Goal: Navigation & Orientation: Find specific page/section

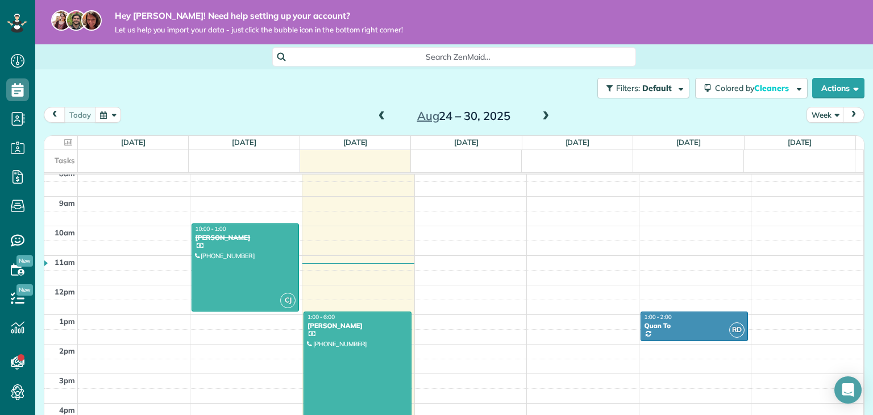
scroll to position [358, 0]
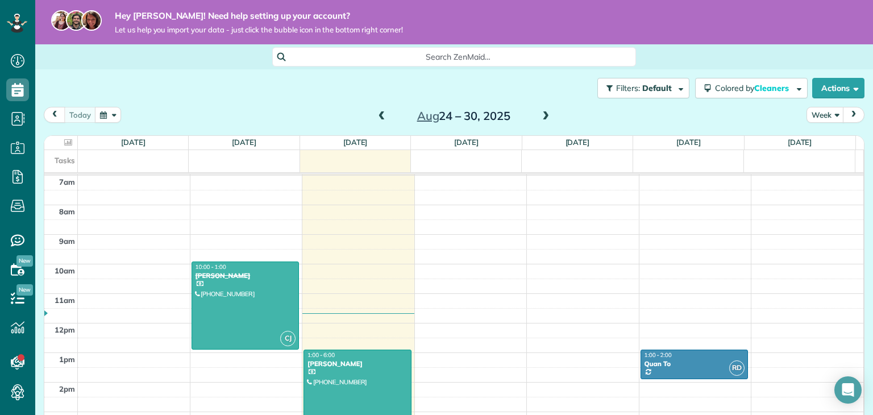
scroll to position [5, 5]
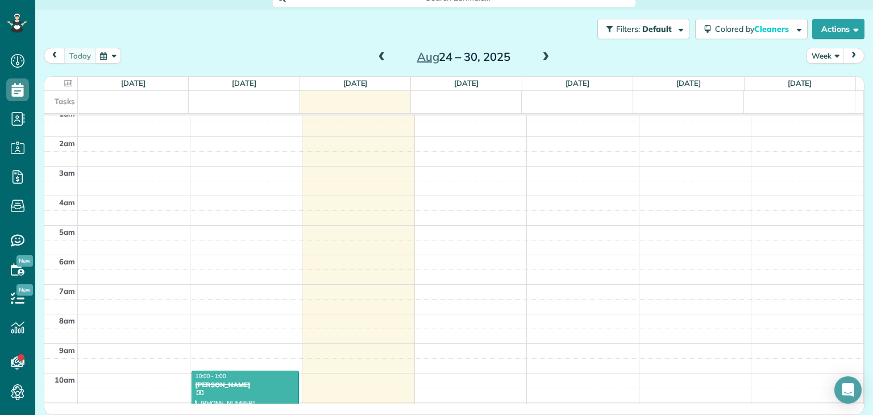
scroll to position [35, 0]
